Goal: Find specific page/section: Find specific page/section

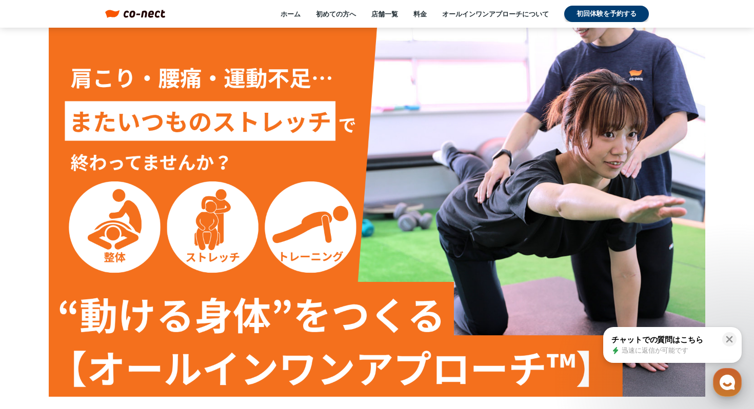
click at [725, 386] on icon "button" at bounding box center [727, 382] width 18 height 18
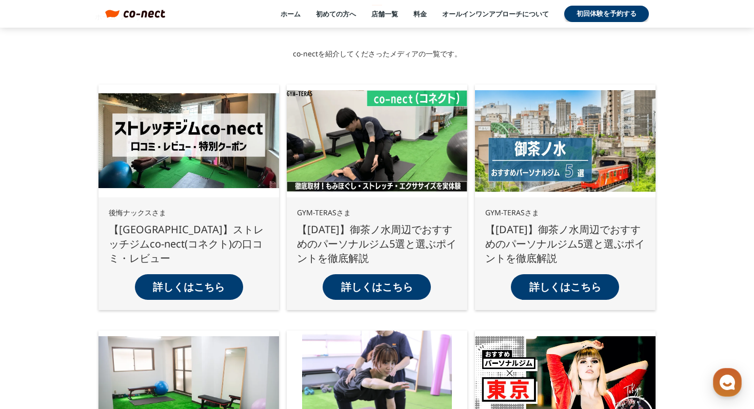
click at [374, 285] on p "詳しくはこちら" at bounding box center [377, 287] width 72 height 14
